Goal: Transaction & Acquisition: Purchase product/service

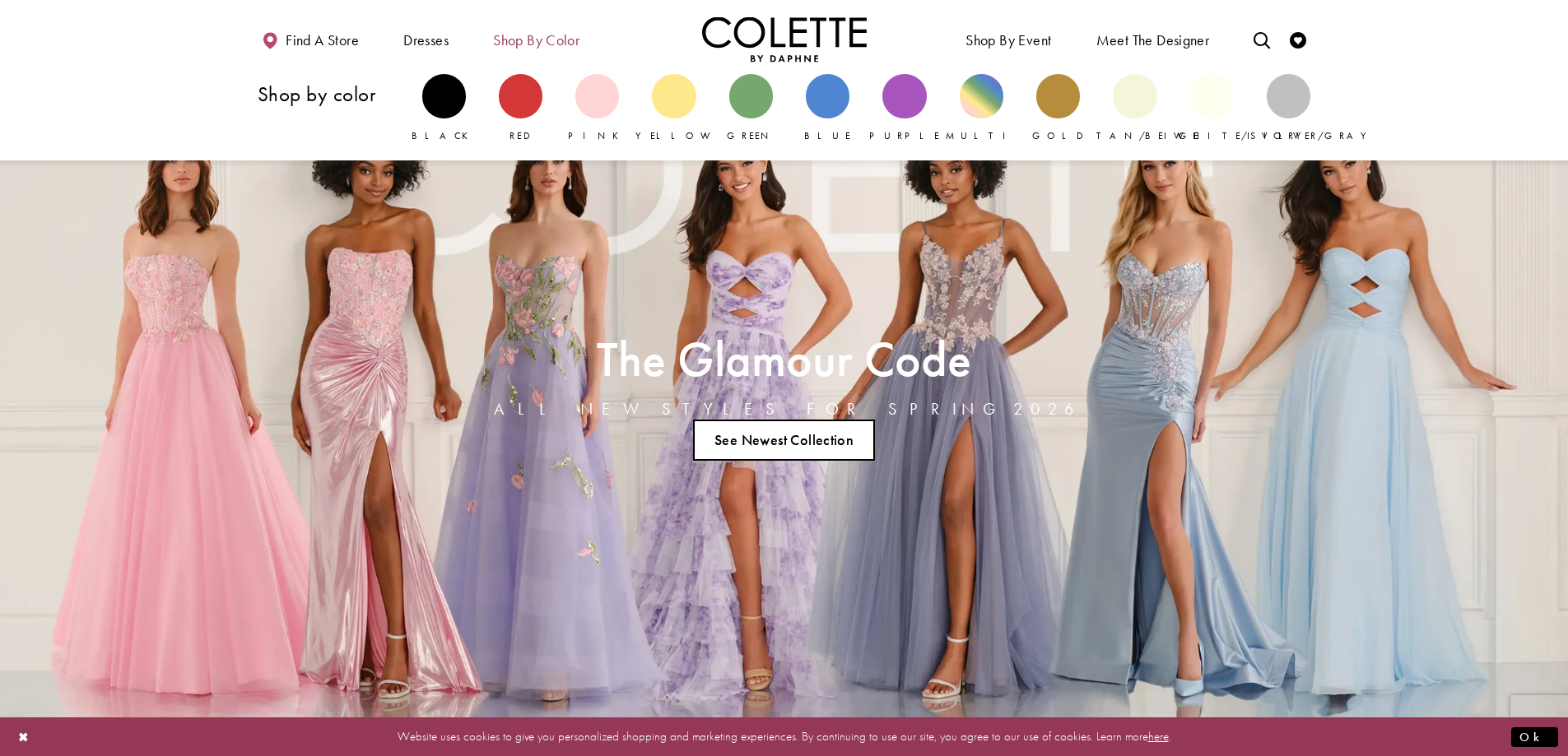
click at [572, 32] on span "Shop by color" at bounding box center [536, 41] width 87 height 17
click at [448, 89] on div "Primary block" at bounding box center [443, 95] width 43 height 43
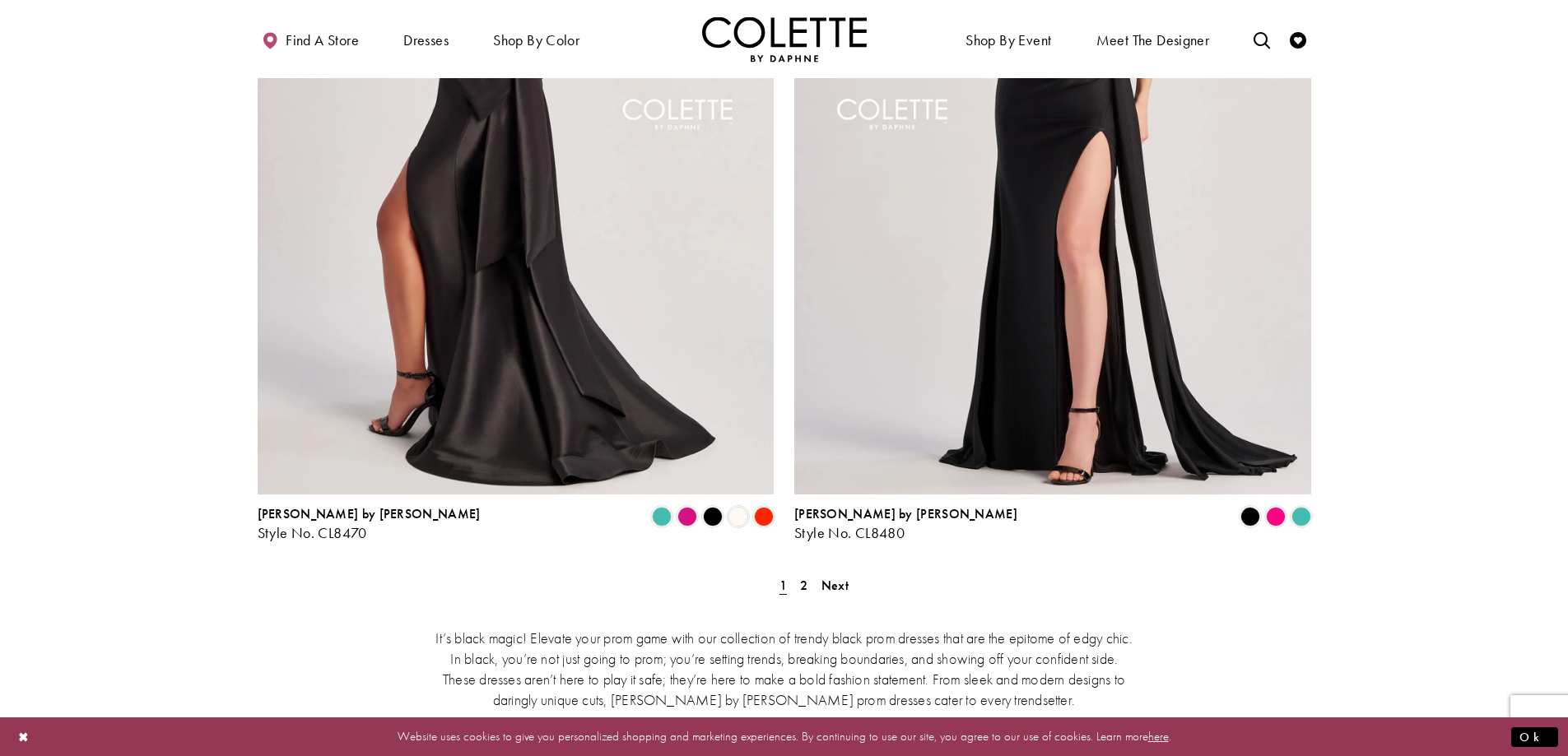
scroll to position [2963, 0]
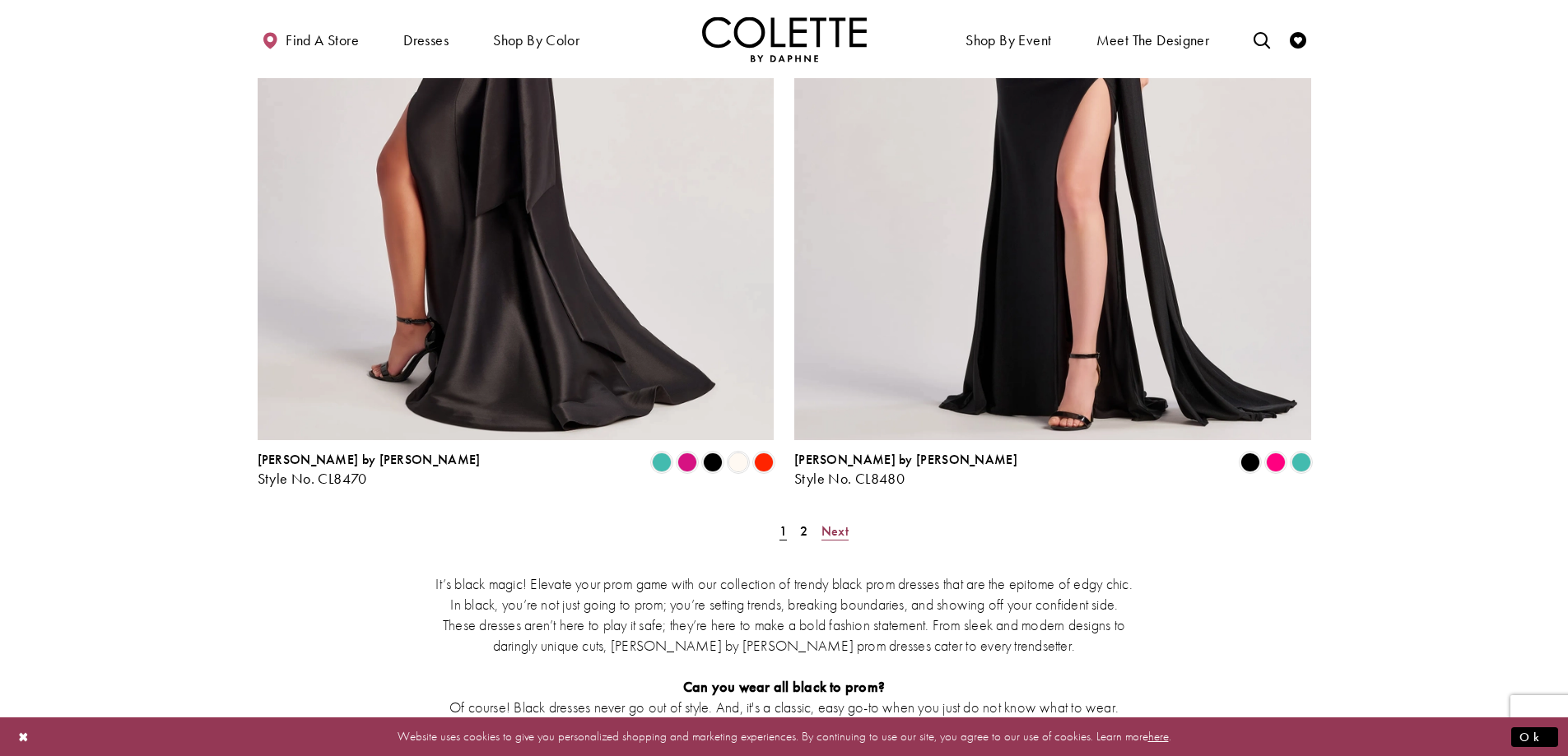
click at [838, 523] on span "Next" at bounding box center [834, 531] width 27 height 18
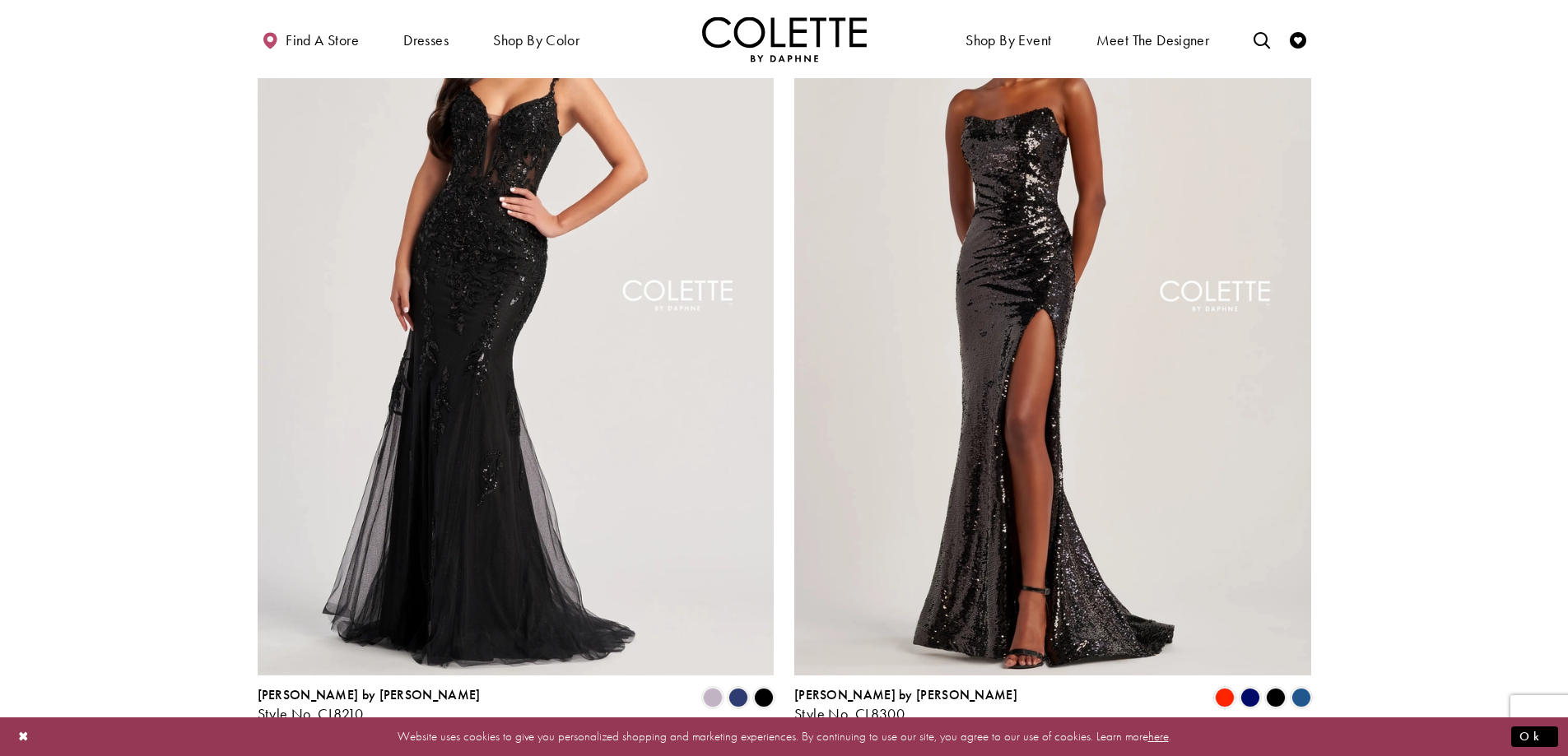
scroll to position [1899, 0]
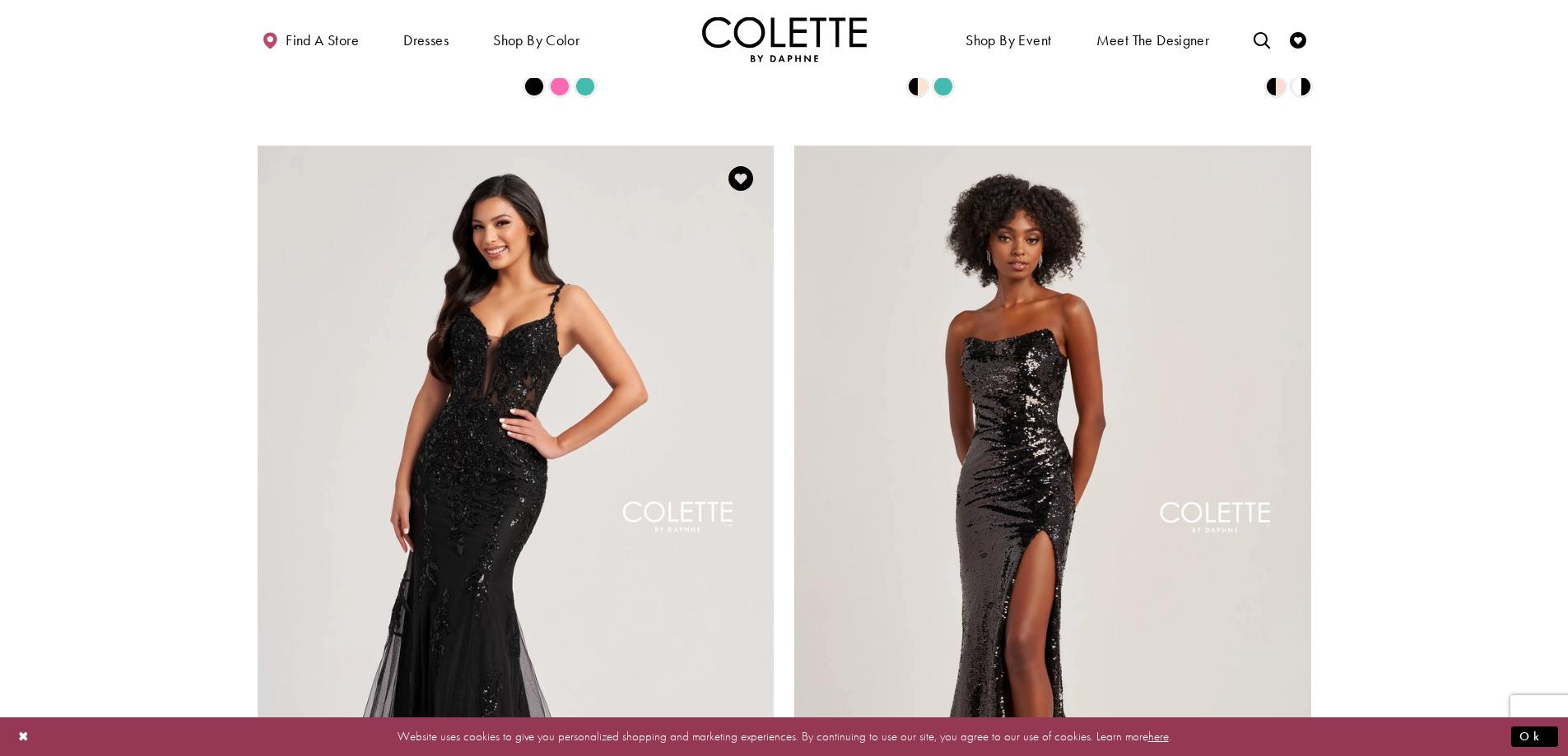
click at [460, 309] on img "Visit Colette by Daphne Style No. CL8210 Page" at bounding box center [515, 521] width 517 height 751
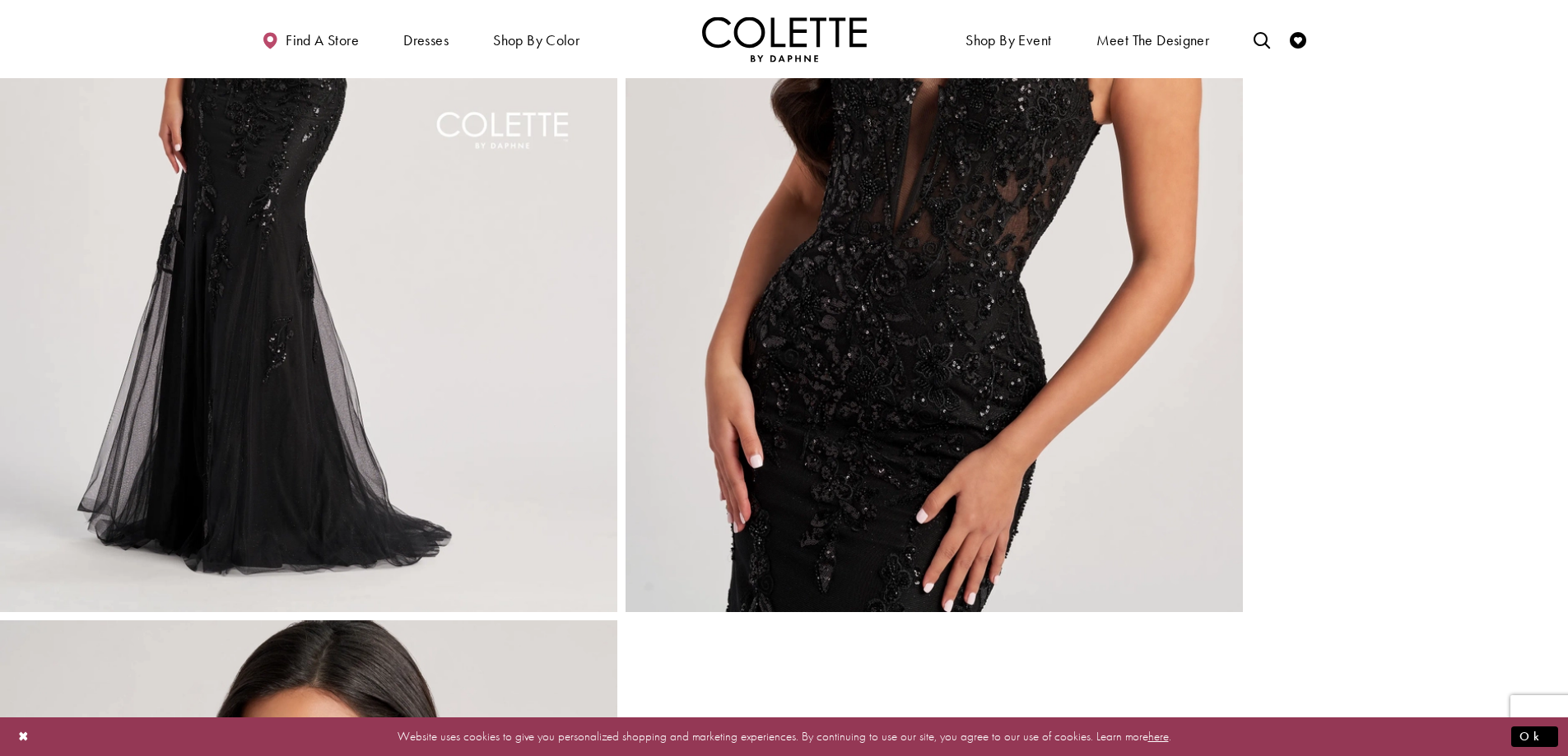
scroll to position [2387, 0]
